Goal: Communication & Community: Answer question/provide support

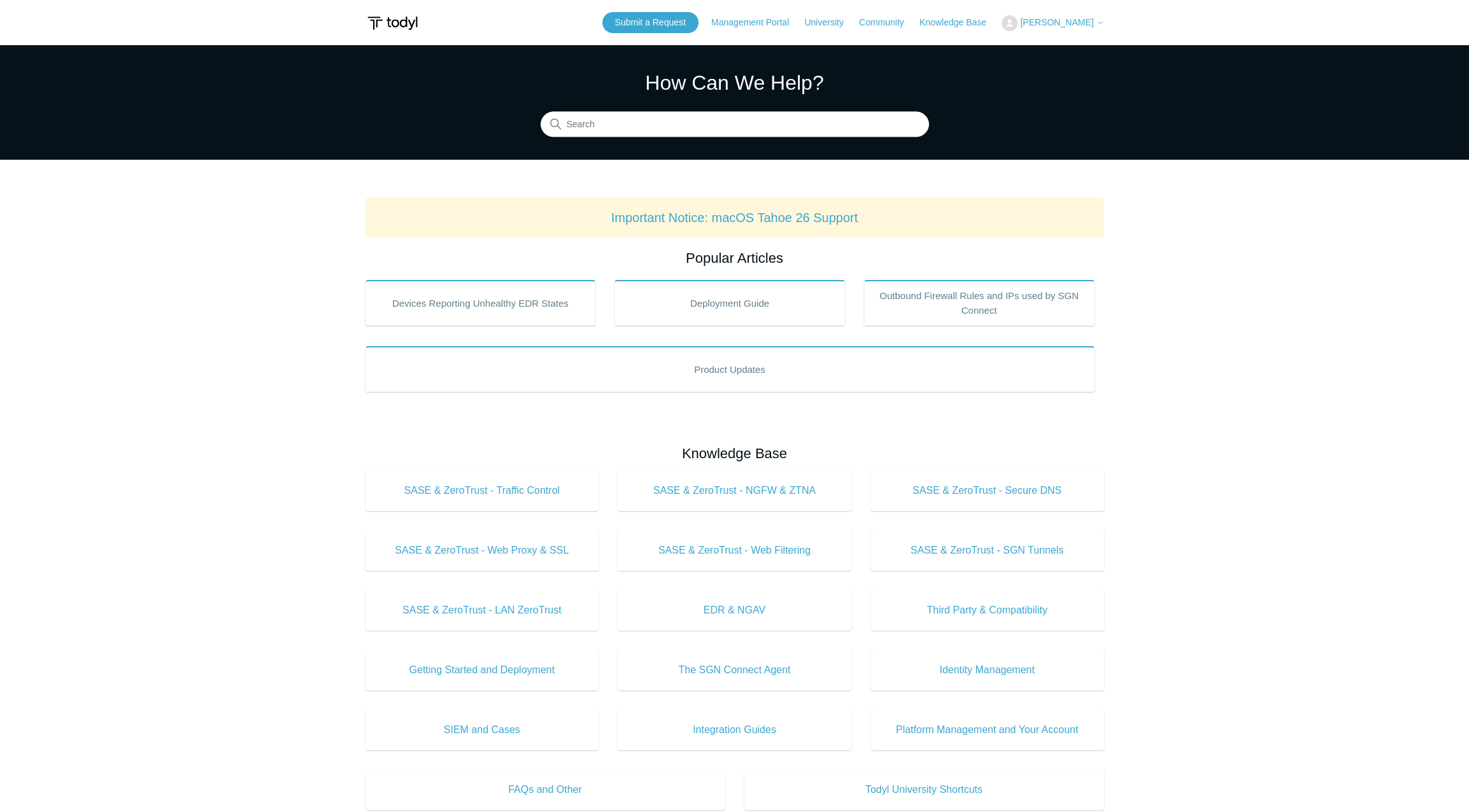
click at [1083, 25] on span "[PERSON_NAME]" at bounding box center [1057, 23] width 73 height 10
click at [1077, 48] on link "My Support Requests" at bounding box center [1065, 50] width 124 height 22
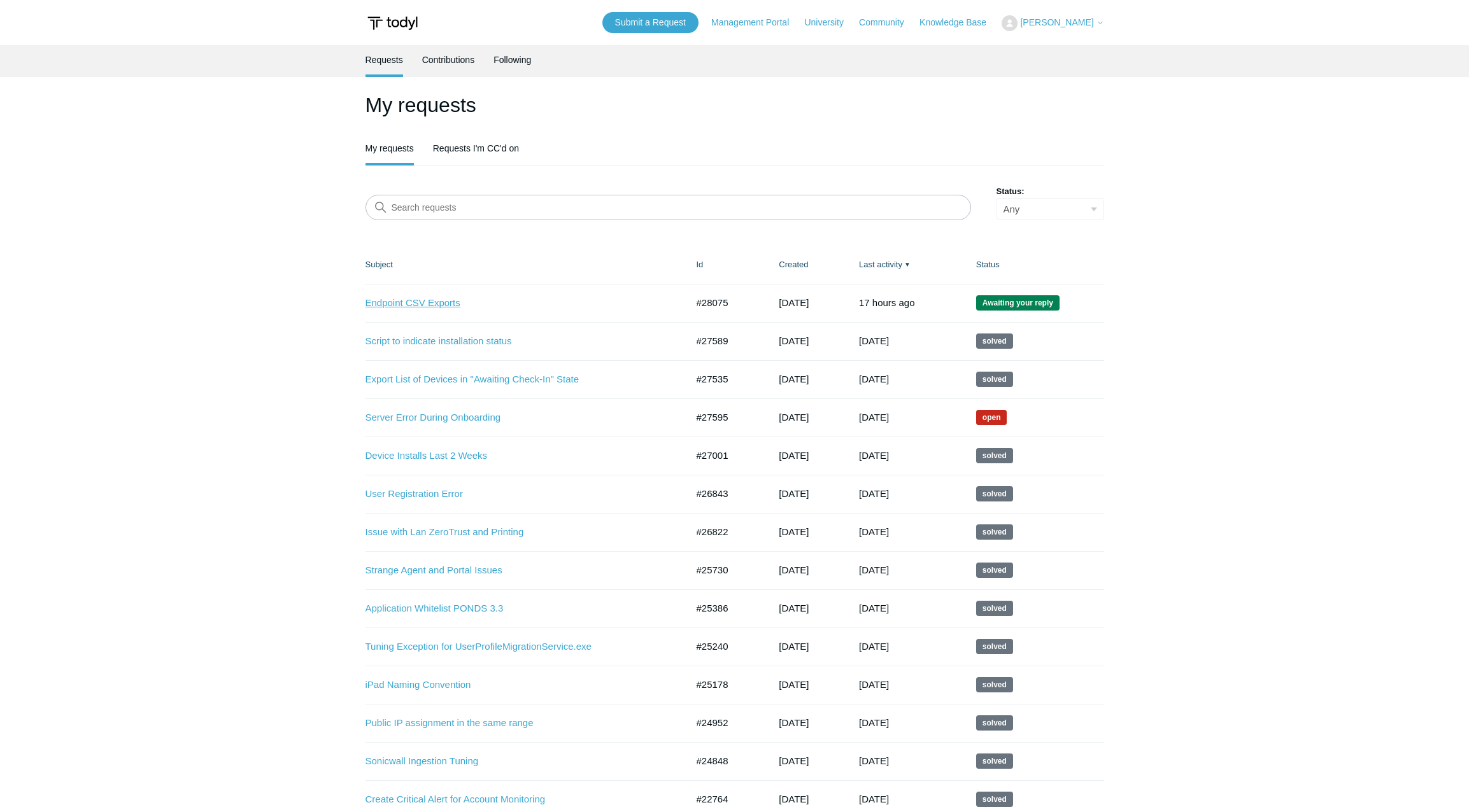
click at [417, 304] on link "Endpoint CSV Exports" at bounding box center [517, 303] width 303 height 15
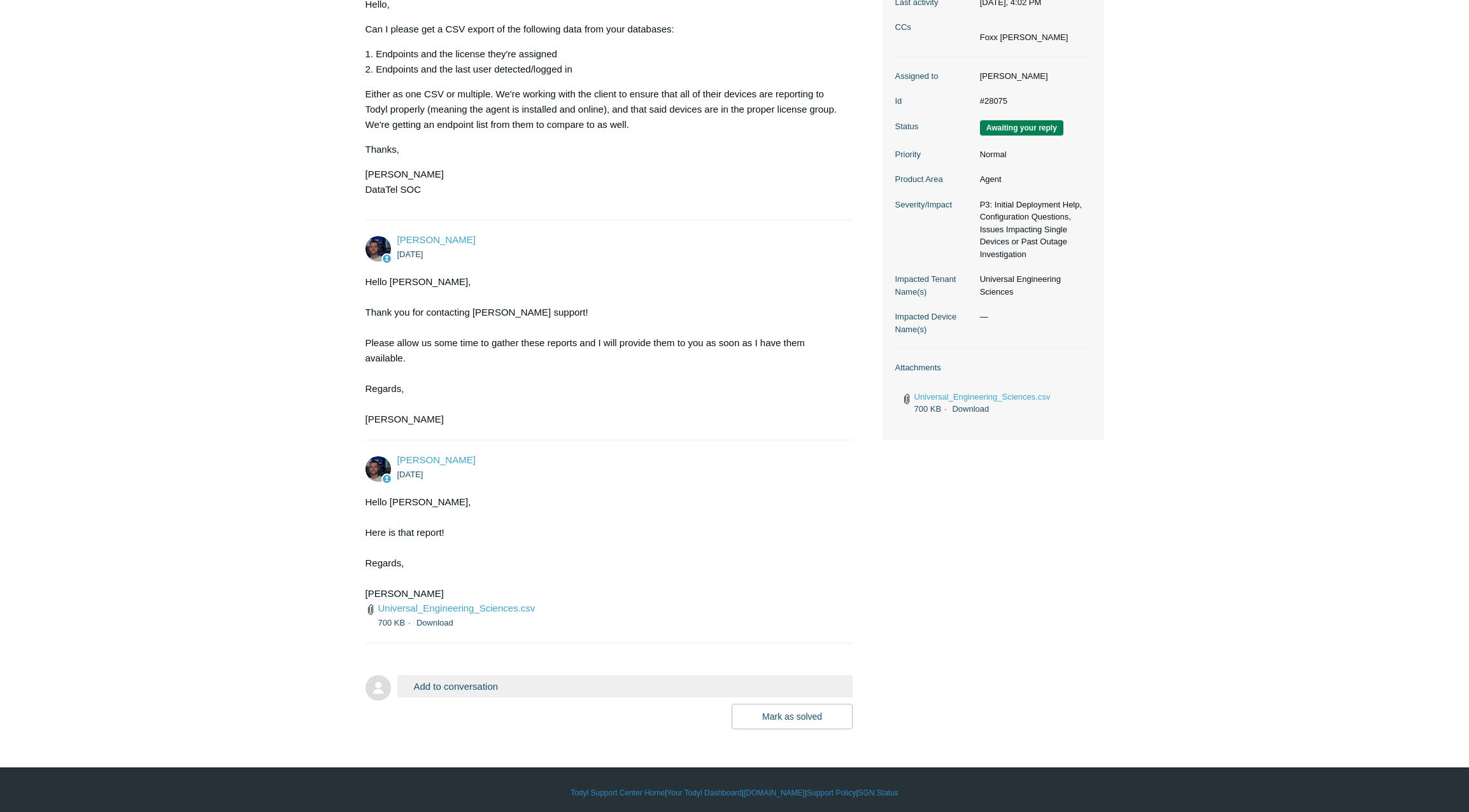
scroll to position [257, 0]
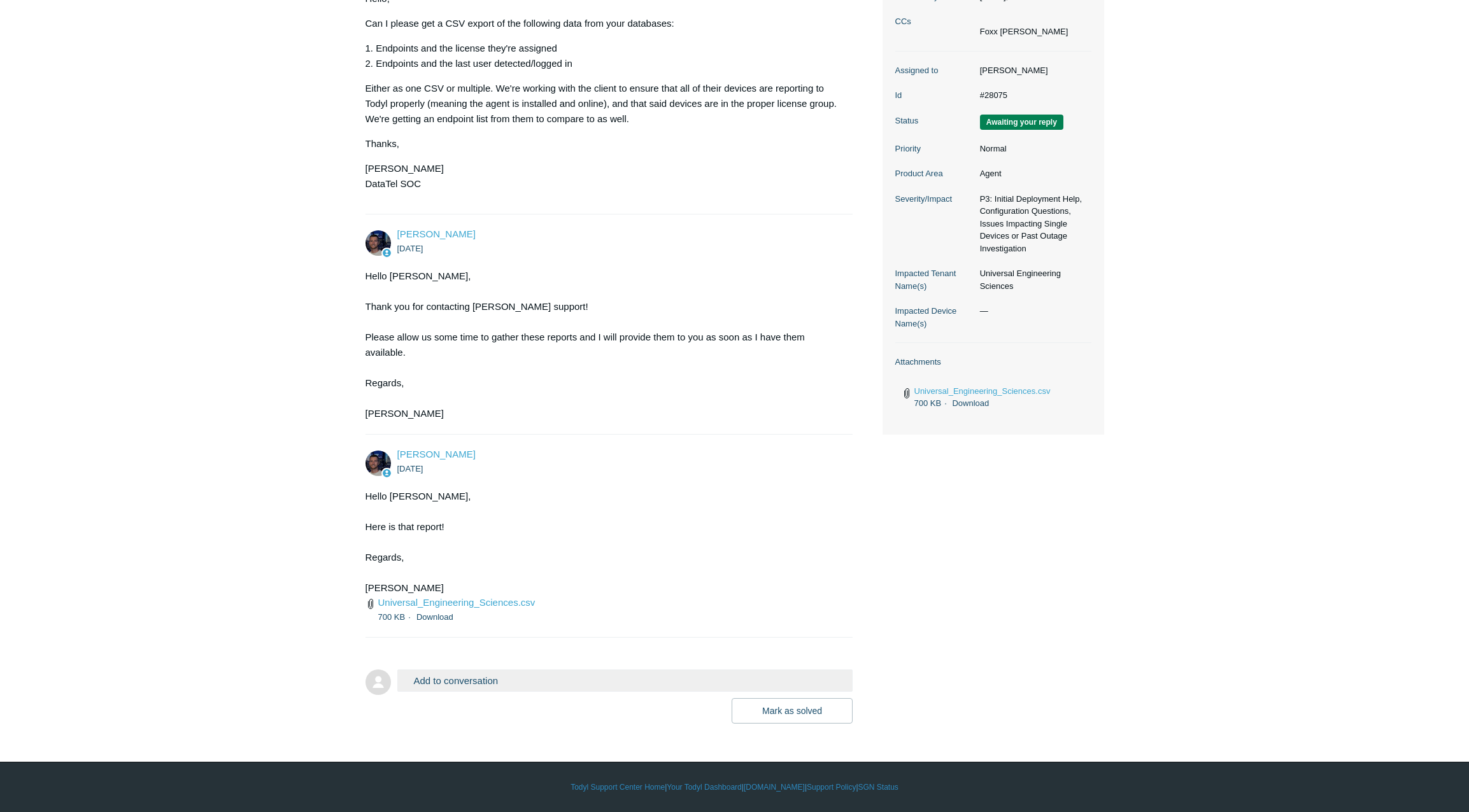
click at [450, 681] on button "Add to conversation" at bounding box center [625, 680] width 456 height 22
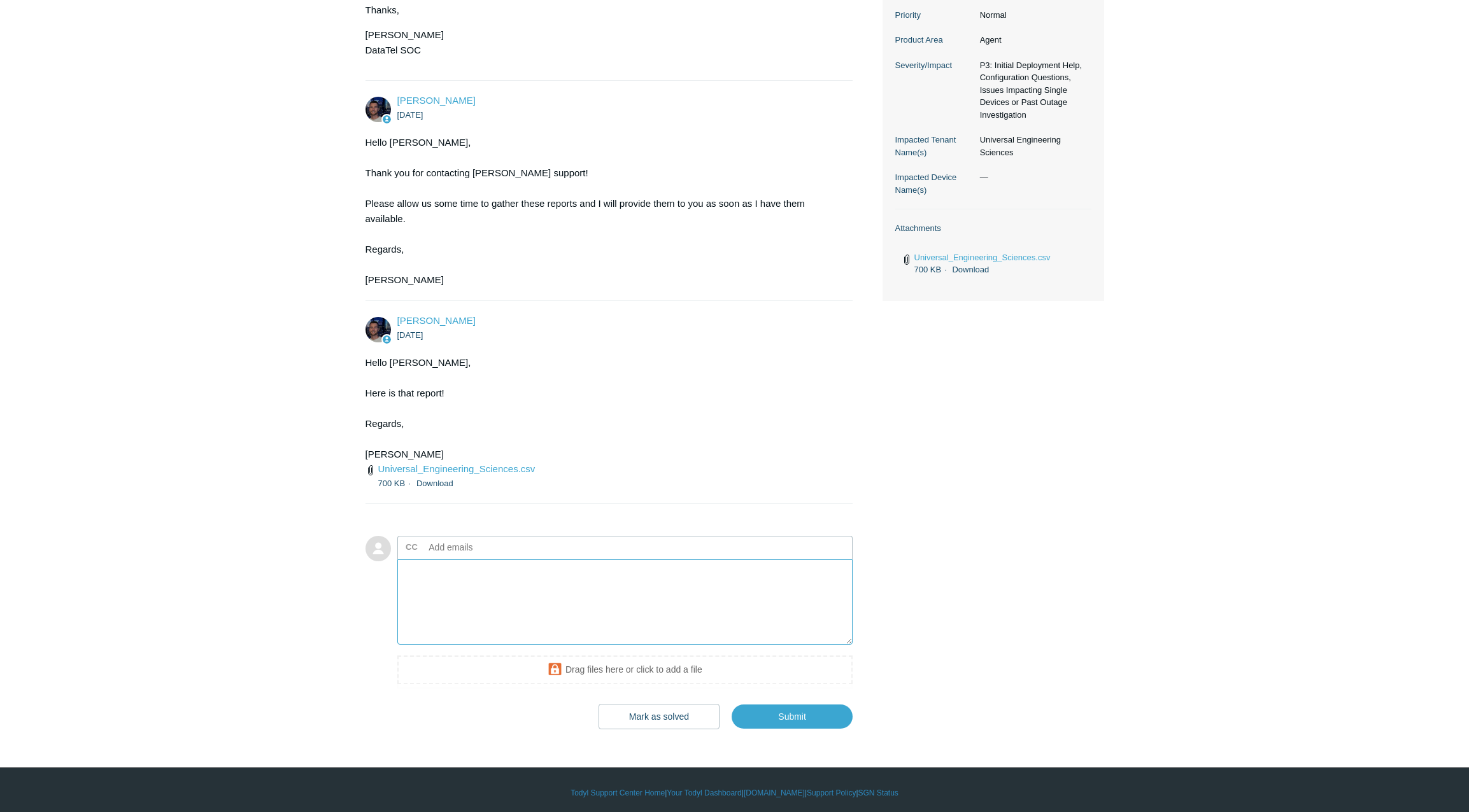
scroll to position [396, 0]
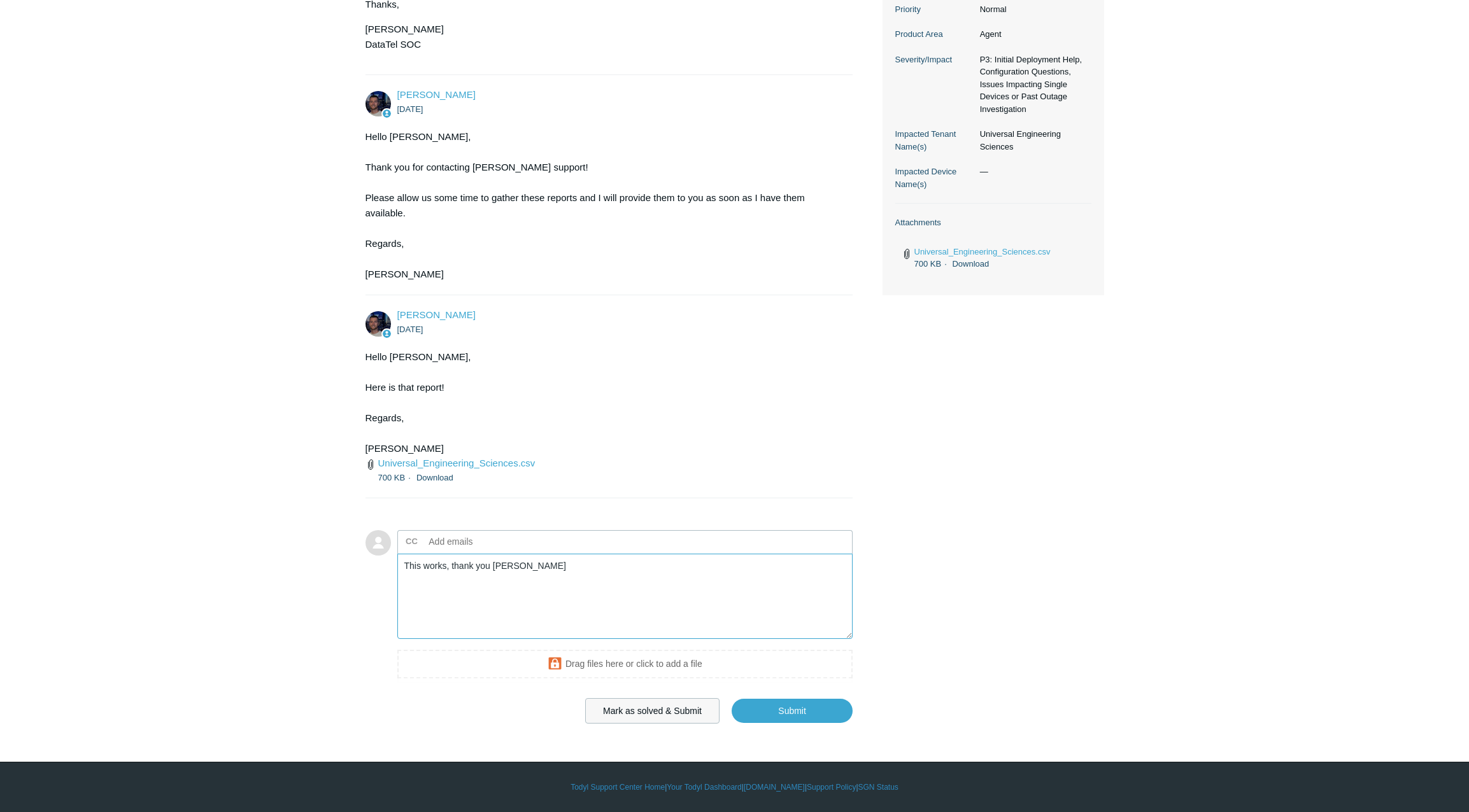
type textarea "This works, thank you [PERSON_NAME]"
click at [629, 703] on button "Mark as solved & Submit" at bounding box center [652, 710] width 135 height 26
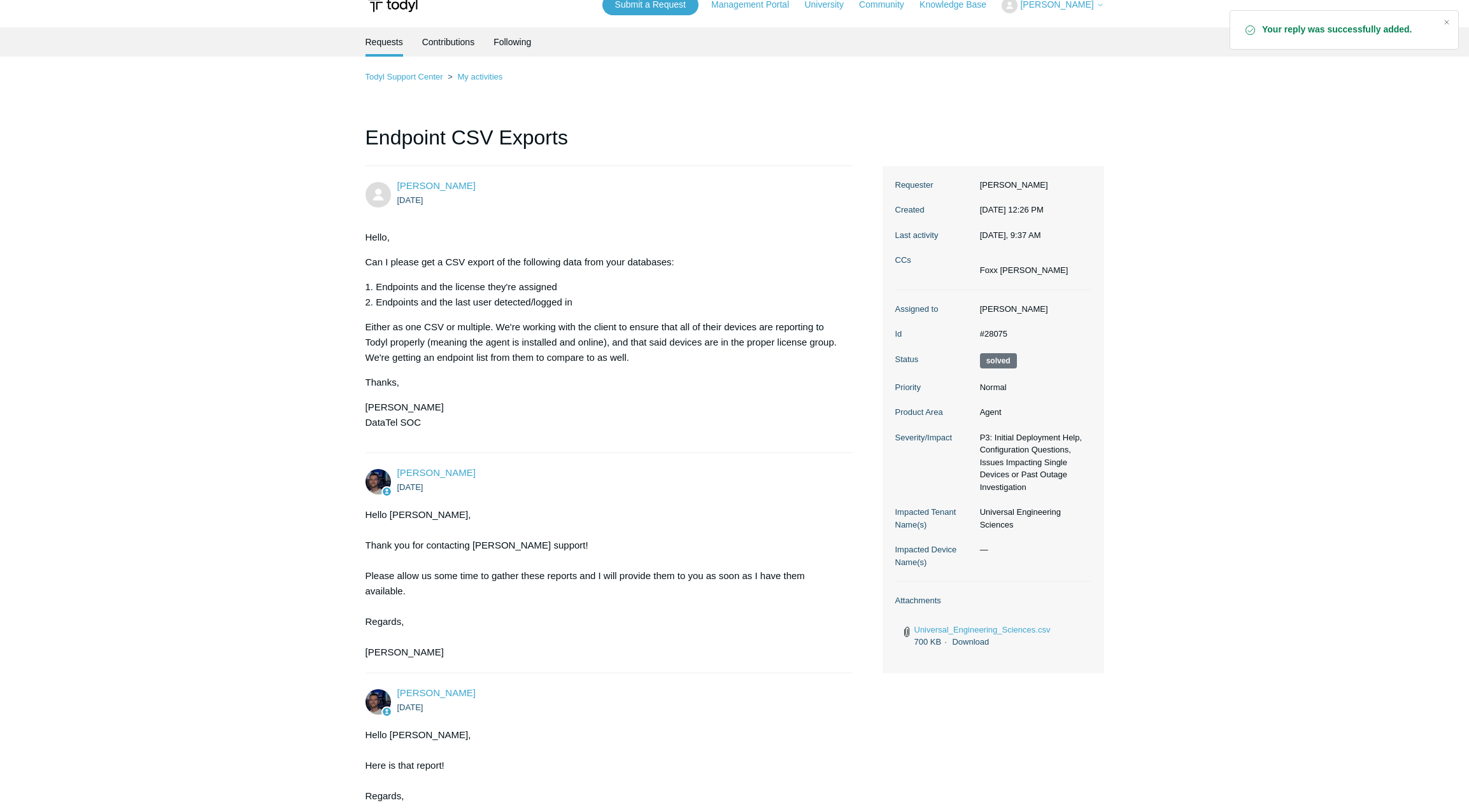
scroll to position [15, 0]
